Goal: Task Accomplishment & Management: Manage account settings

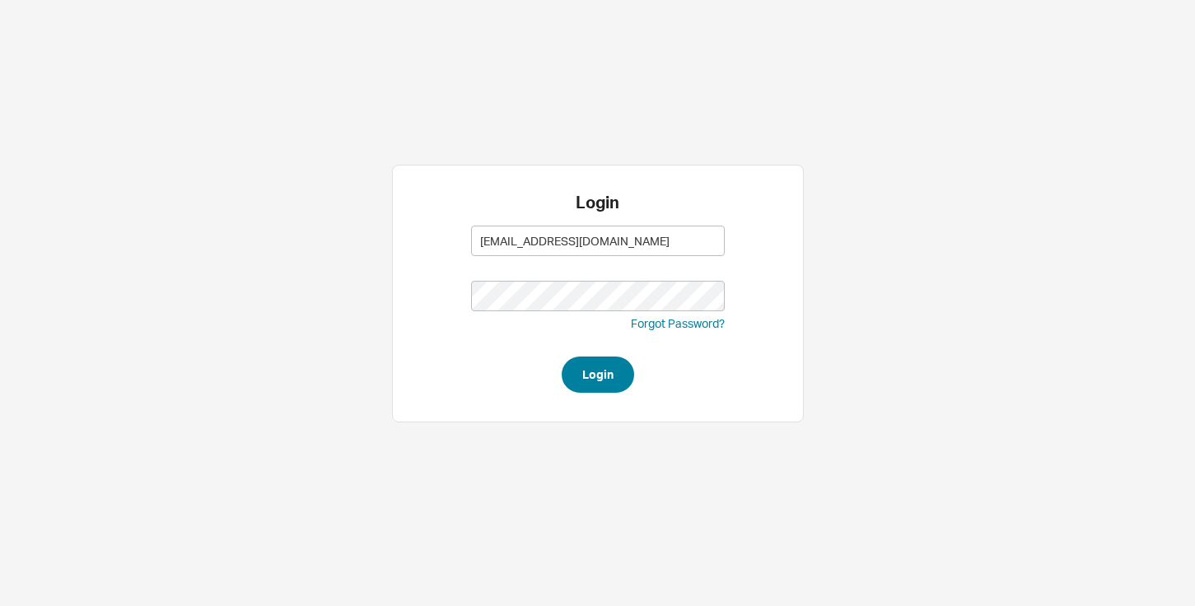
type input "[EMAIL_ADDRESS][DOMAIN_NAME]"
click at [601, 373] on button "Login" at bounding box center [598, 375] width 72 height 36
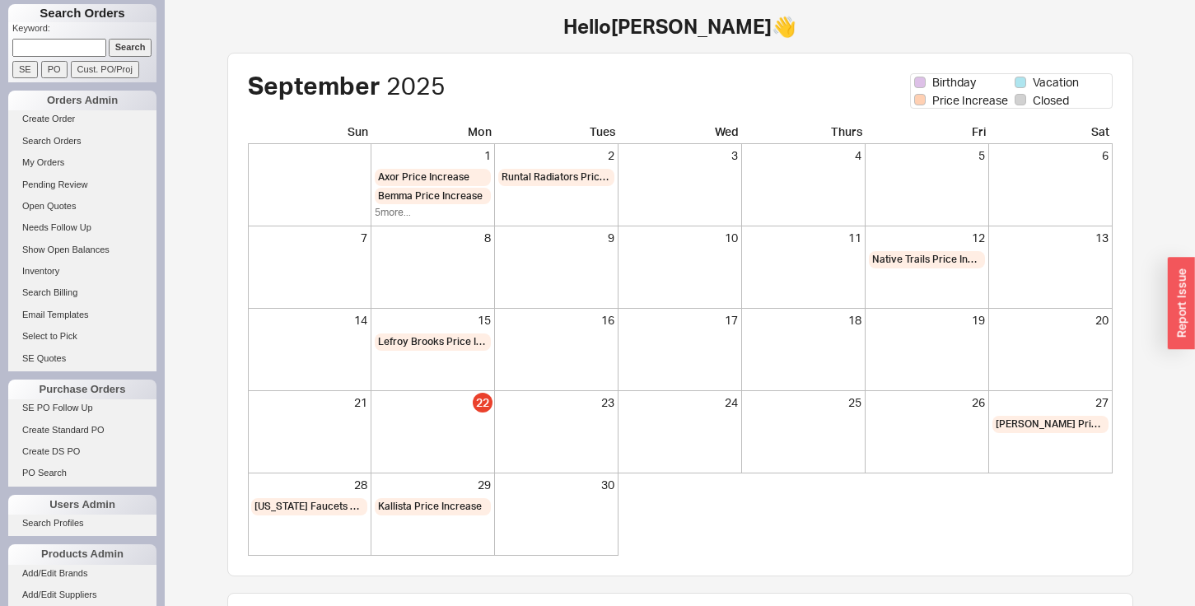
scroll to position [137, 0]
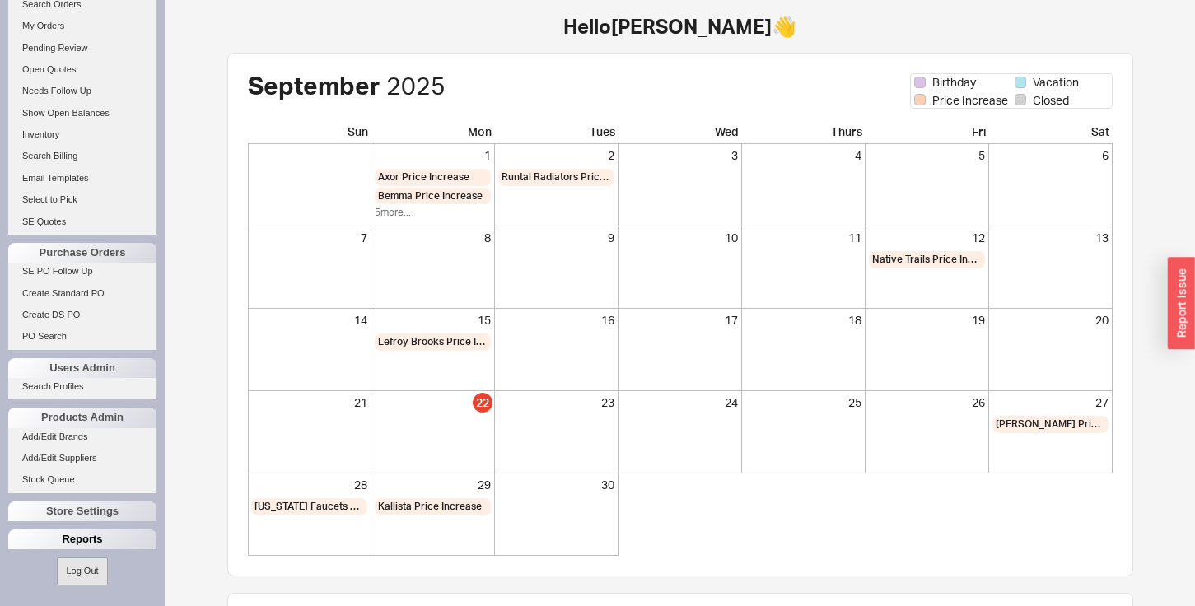
click at [49, 534] on div "Reports" at bounding box center [82, 539] width 148 height 20
click at [53, 585] on link "Total Sales Reports" at bounding box center [82, 579] width 148 height 17
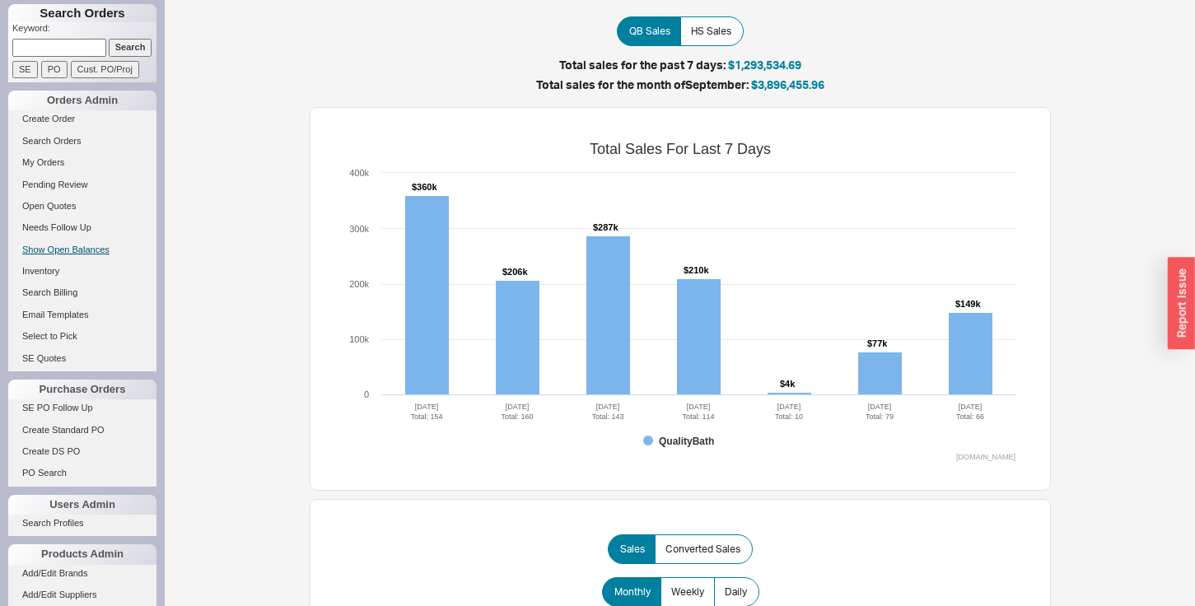
scroll to position [137, 0]
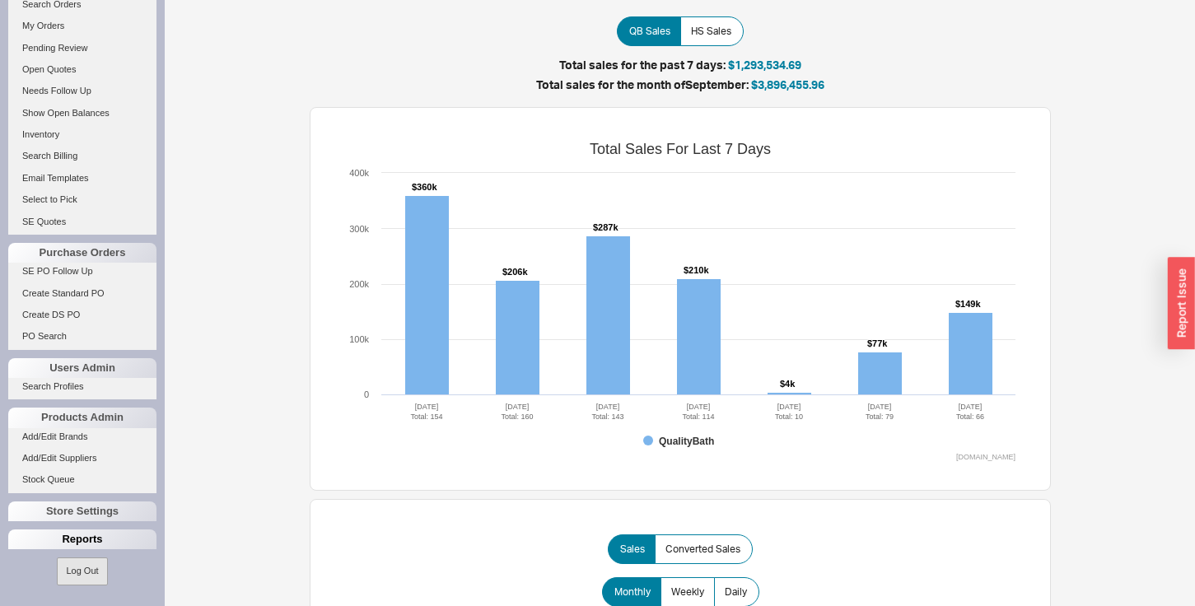
click at [60, 542] on div "Reports" at bounding box center [82, 539] width 148 height 20
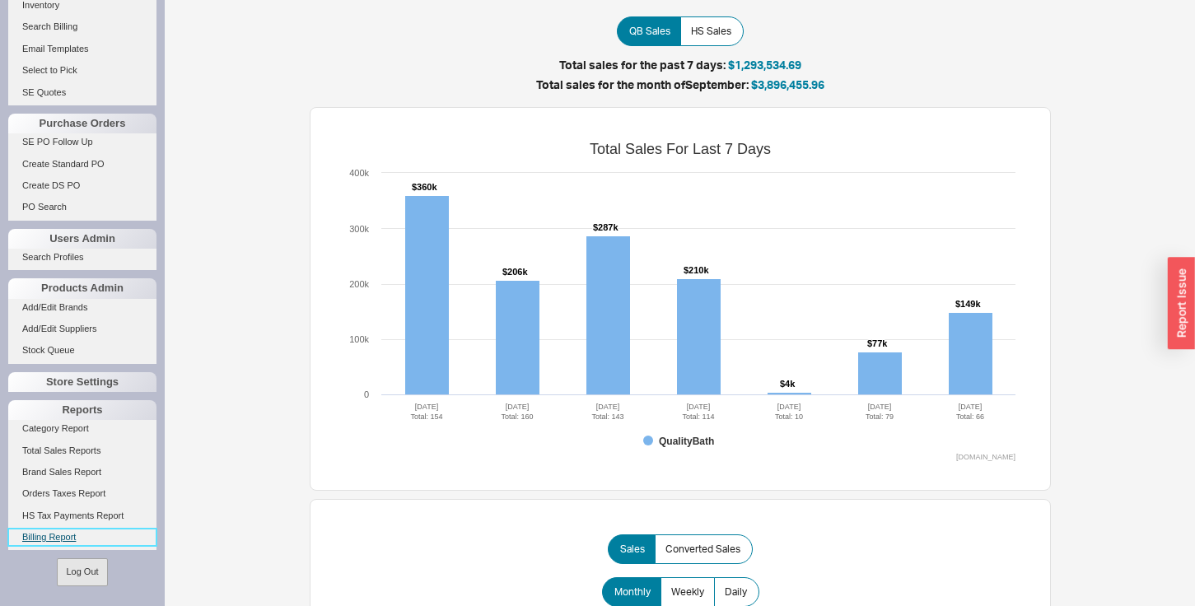
click at [44, 534] on link "Billing Report" at bounding box center [82, 537] width 148 height 17
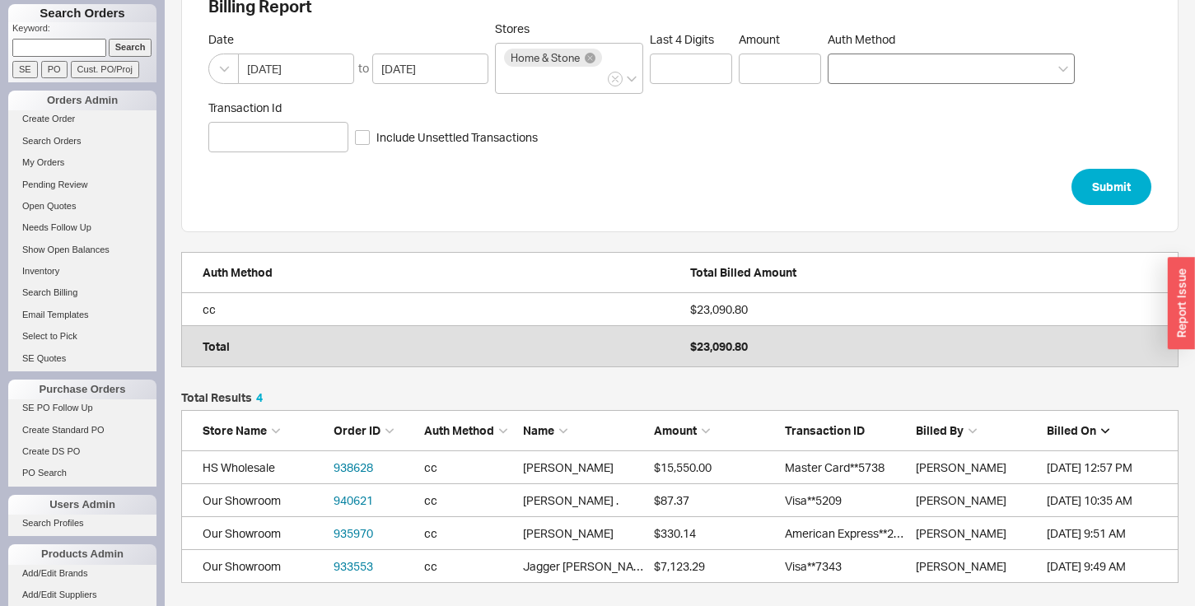
scroll to position [45, 0]
click at [349, 467] on link "938628" at bounding box center [353, 467] width 40 height 14
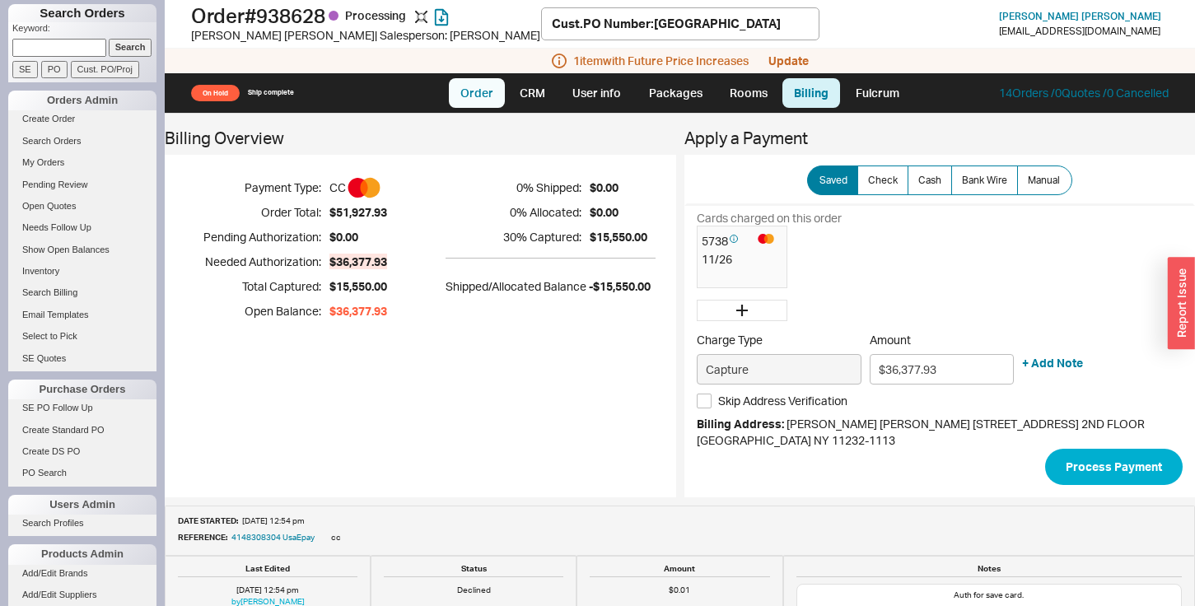
click at [473, 99] on link "Order" at bounding box center [477, 93] width 56 height 30
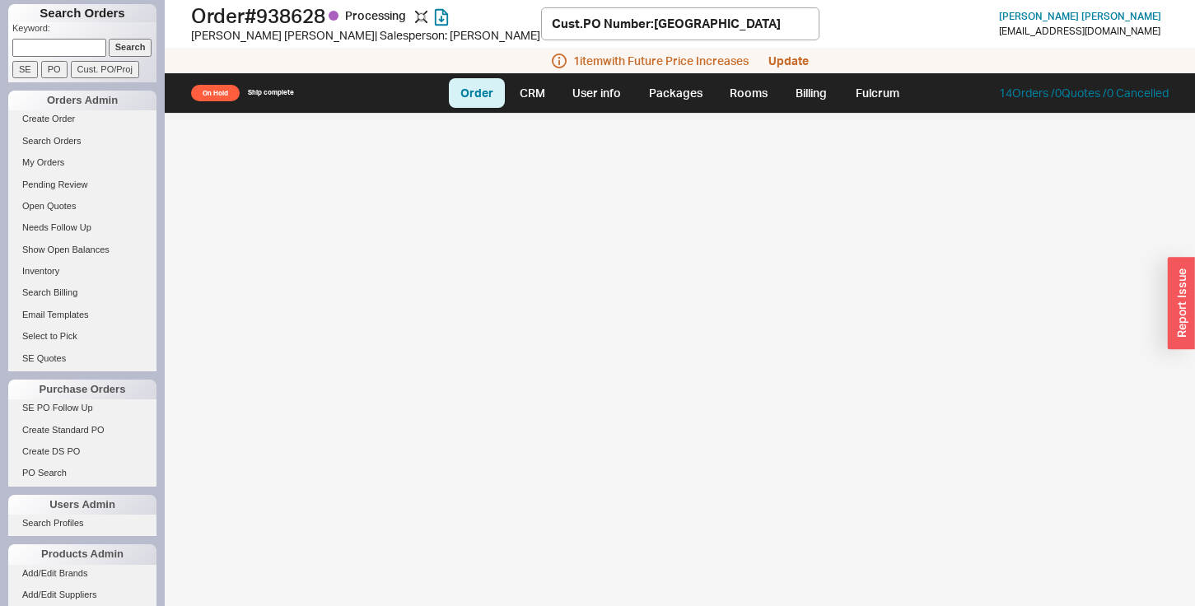
select select "LOW"
